Goal: Information Seeking & Learning: Check status

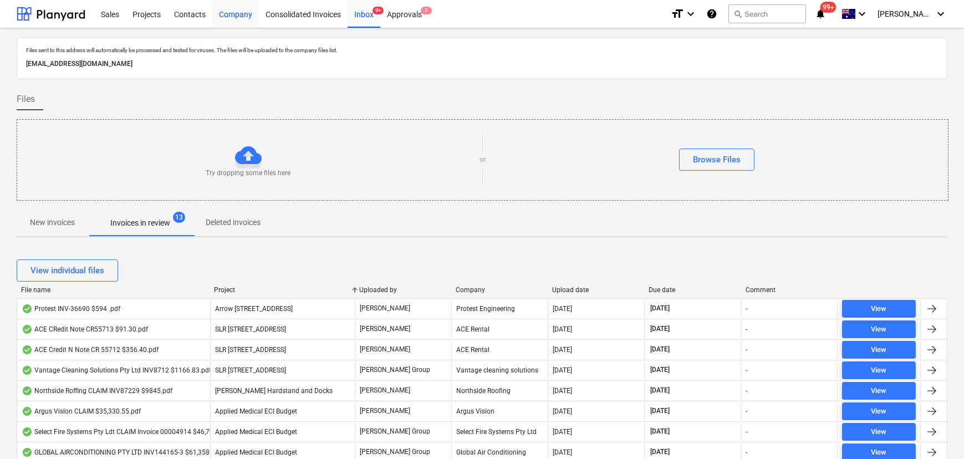
click at [243, 17] on div "Company" at bounding box center [235, 13] width 47 height 28
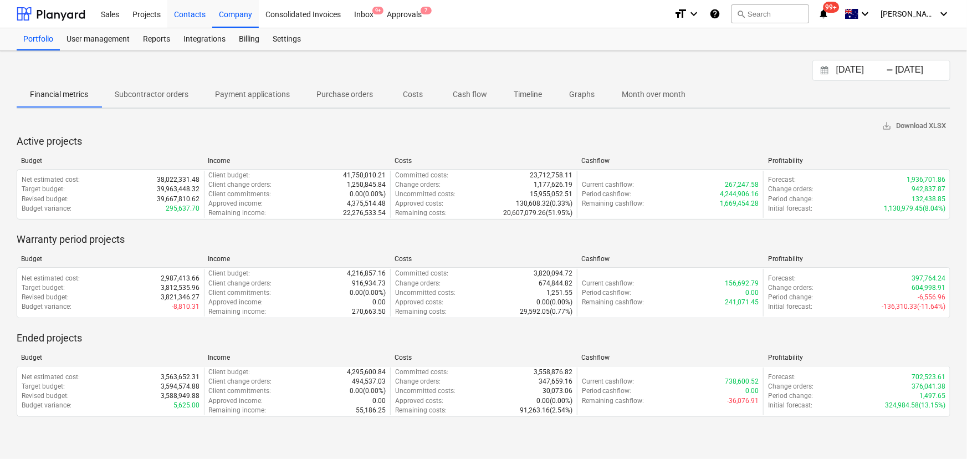
click at [196, 13] on div "Contacts" at bounding box center [189, 13] width 45 height 28
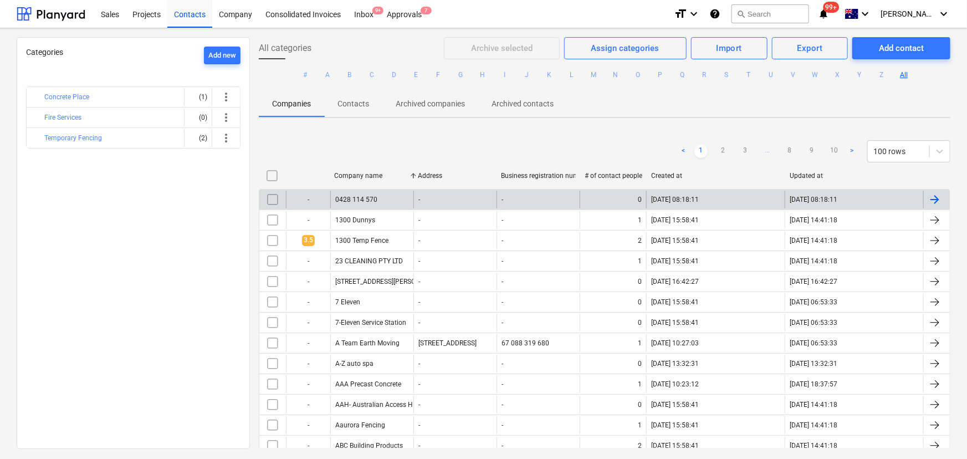
click at [438, 73] on button "F" at bounding box center [438, 74] width 13 height 13
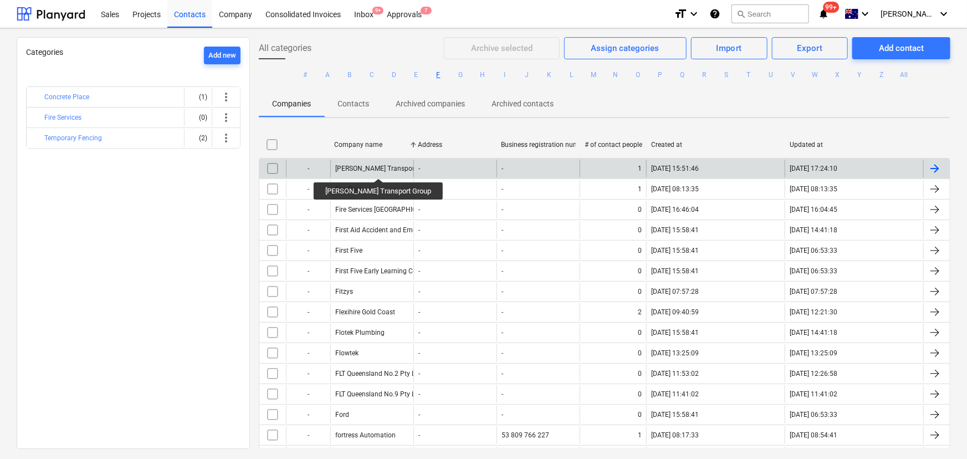
click at [362, 168] on div "[PERSON_NAME] Transport Group" at bounding box center [385, 169] width 101 height 8
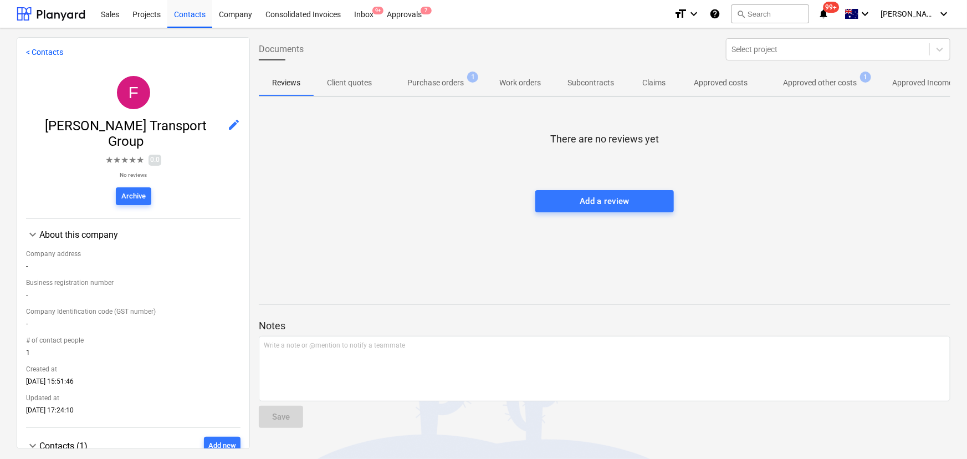
click at [821, 84] on p "Approved other costs" at bounding box center [820, 83] width 74 height 12
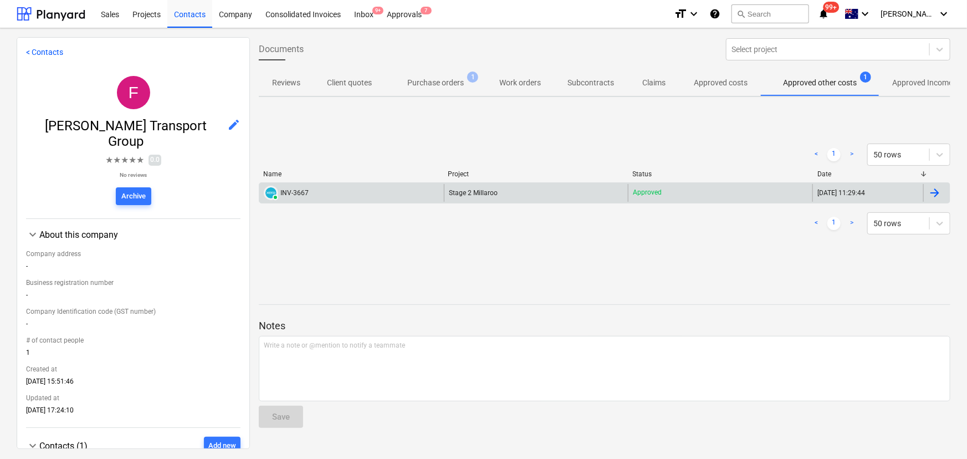
click at [453, 186] on div "Stage 2 Millaroo" at bounding box center [536, 193] width 185 height 18
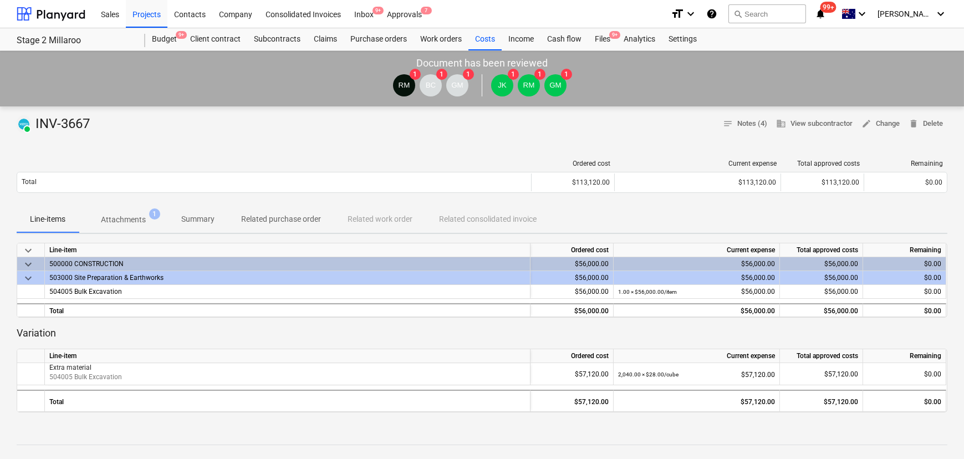
click at [146, 204] on div "Ordered cost Current expense Total approved costs Remaining Total $113,120.00 $…" at bounding box center [482, 178] width 930 height 55
click at [111, 229] on span "Attachments 1" at bounding box center [123, 219] width 89 height 20
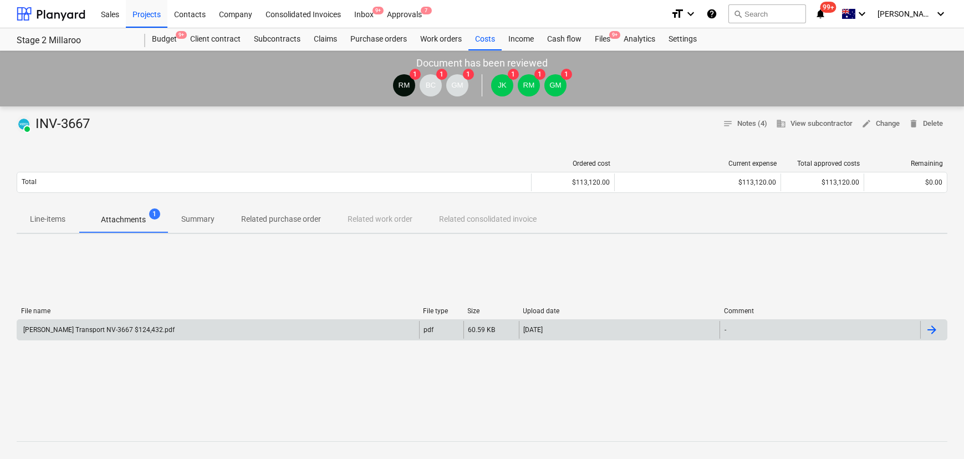
click at [94, 322] on div "[PERSON_NAME] Transport NV-3667 $124,432.pdf" at bounding box center [218, 330] width 402 height 18
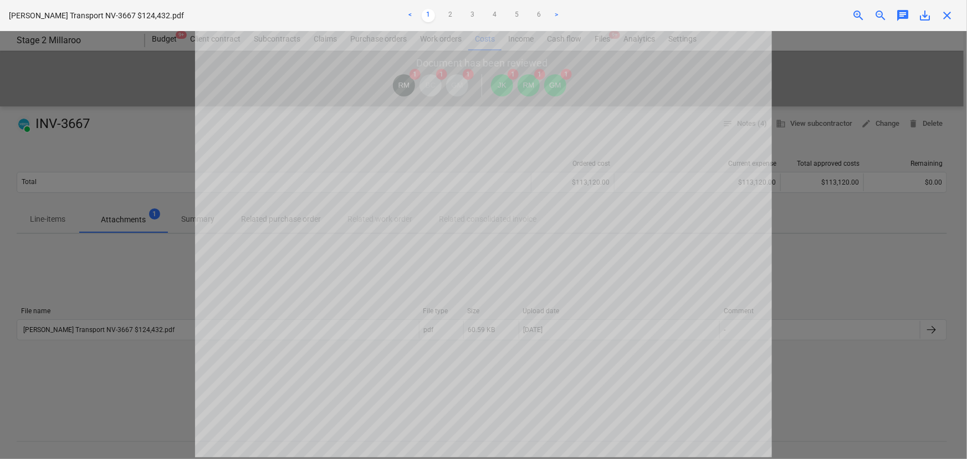
scroll to position [88, 0]
click at [540, 19] on link "6" at bounding box center [539, 15] width 13 height 13
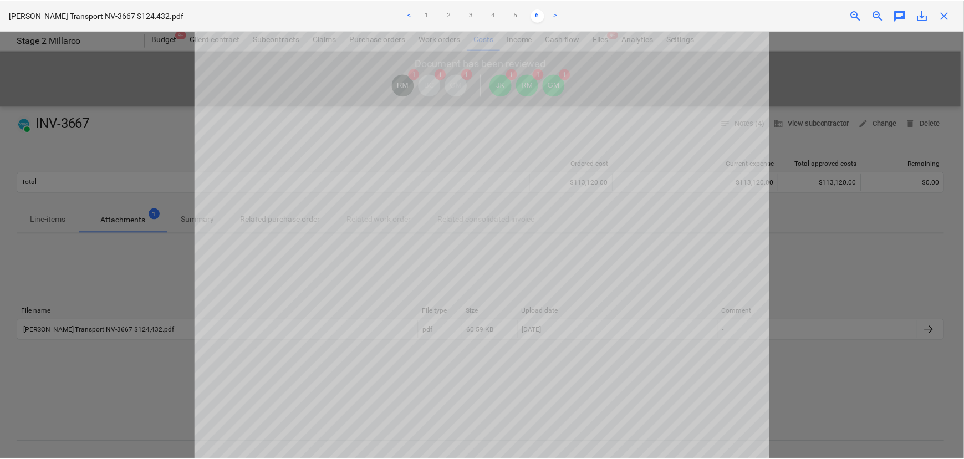
scroll to position [0, 0]
click at [559, 16] on link ">" at bounding box center [556, 15] width 13 height 13
click at [953, 10] on span "close" at bounding box center [946, 15] width 13 height 13
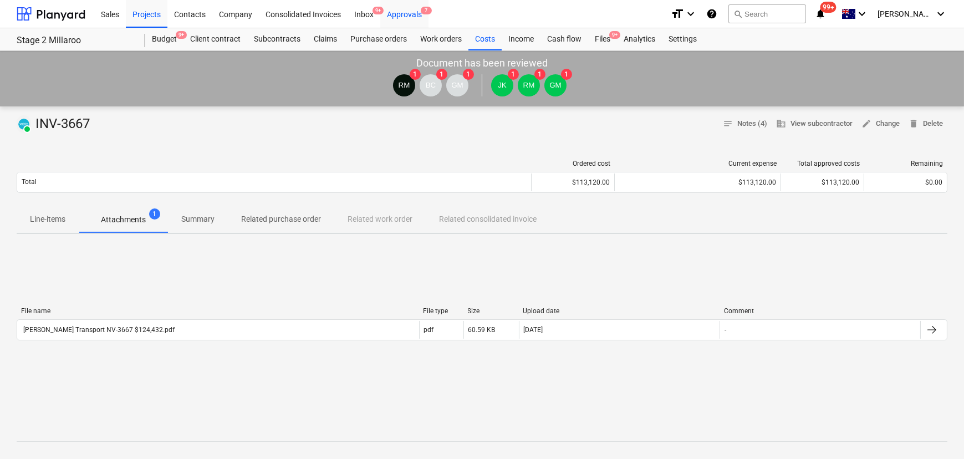
click at [415, 12] on div "Approvals 7" at bounding box center [404, 13] width 48 height 28
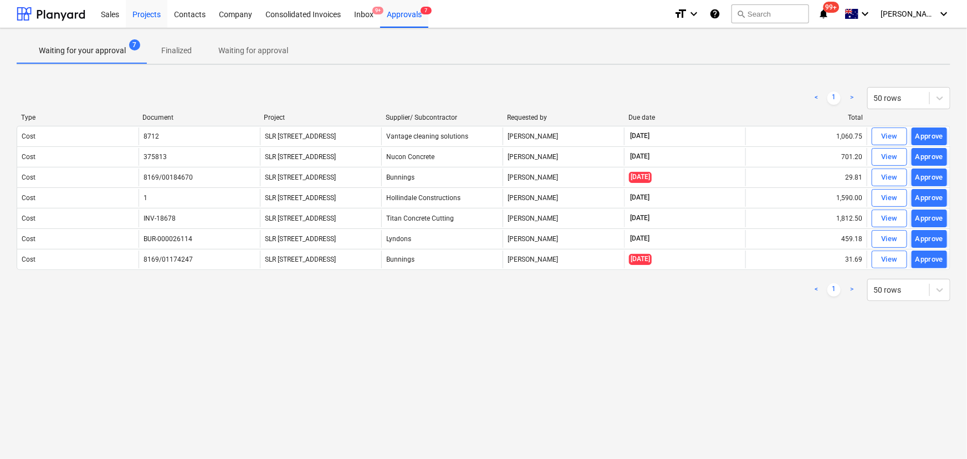
click at [142, 18] on div "Projects" at bounding box center [147, 13] width 42 height 28
